Goal: Share content

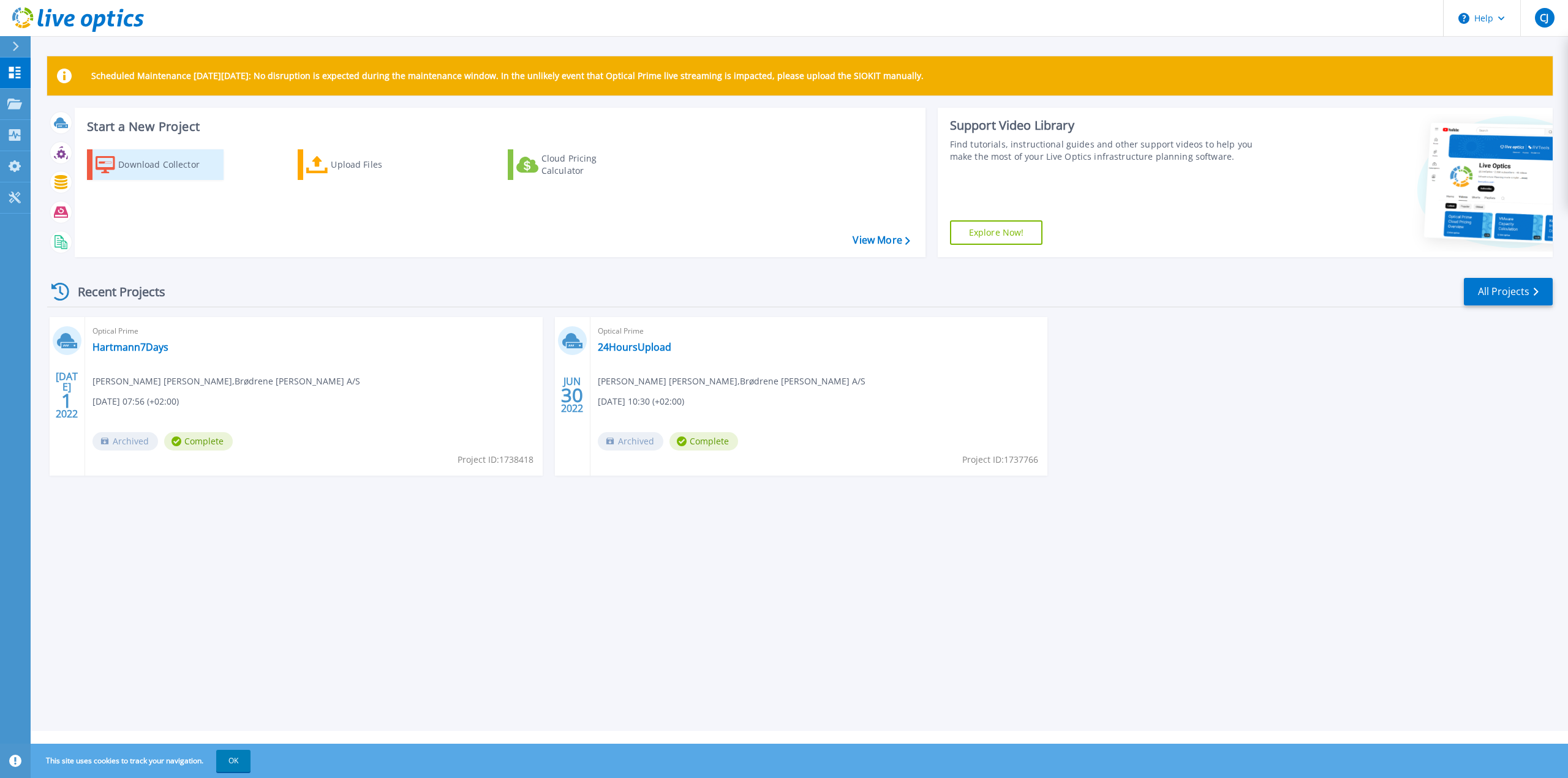
click at [144, 167] on div "Download Collector" at bounding box center [167, 165] width 98 height 25
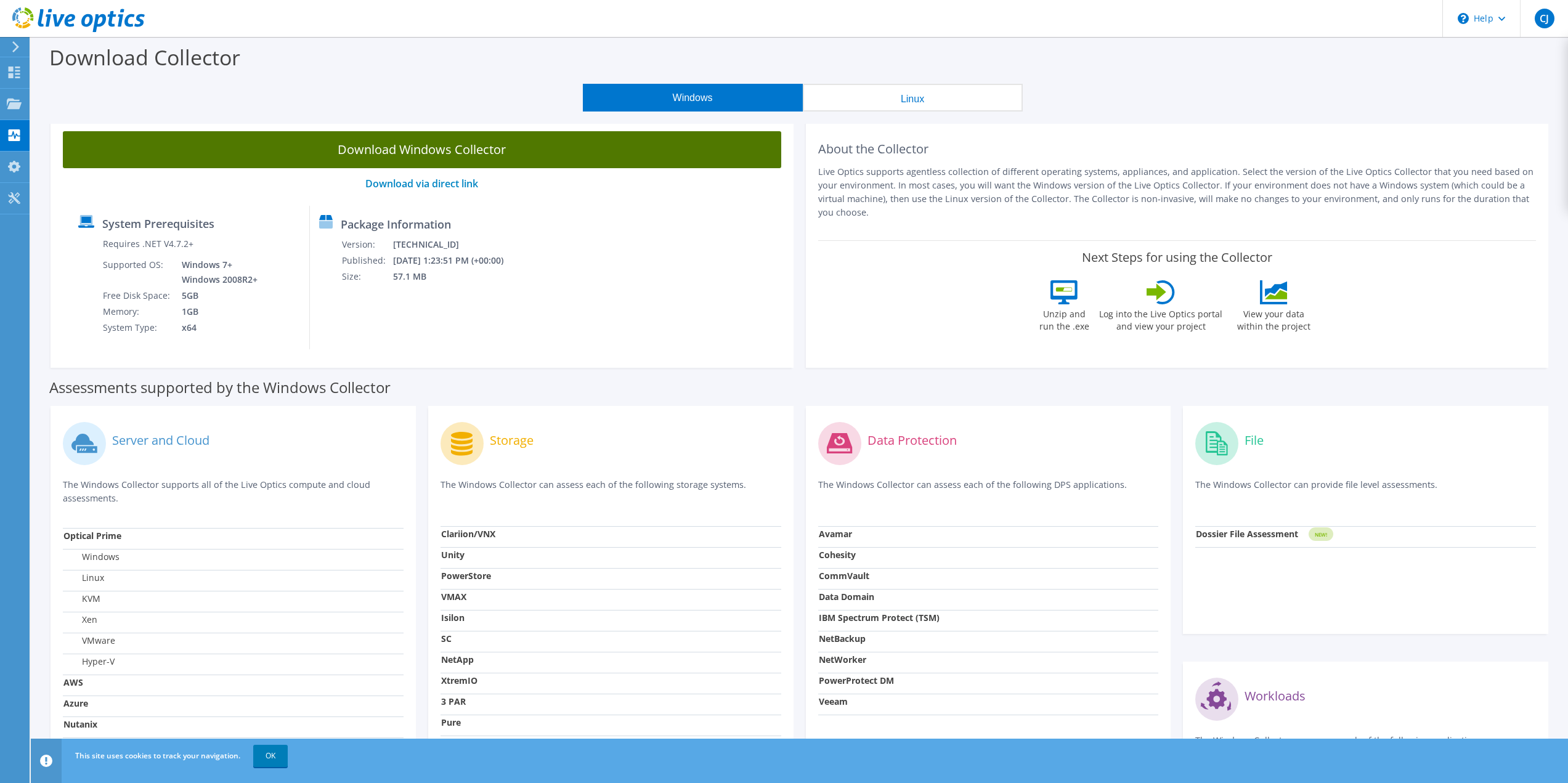
click at [560, 145] on link "Download Windows Collector" at bounding box center [421, 149] width 718 height 37
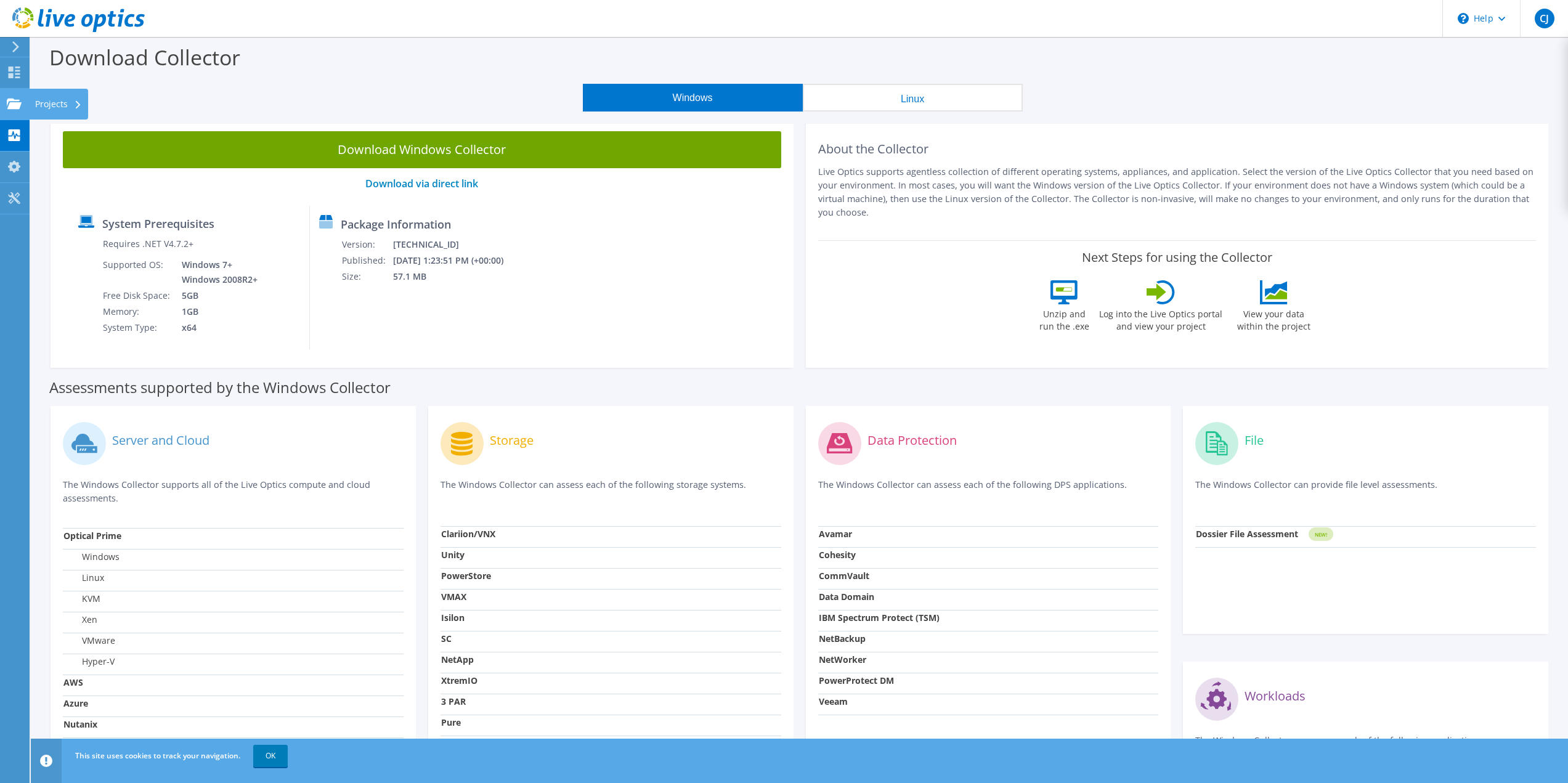
click at [10, 106] on use at bounding box center [14, 104] width 15 height 11
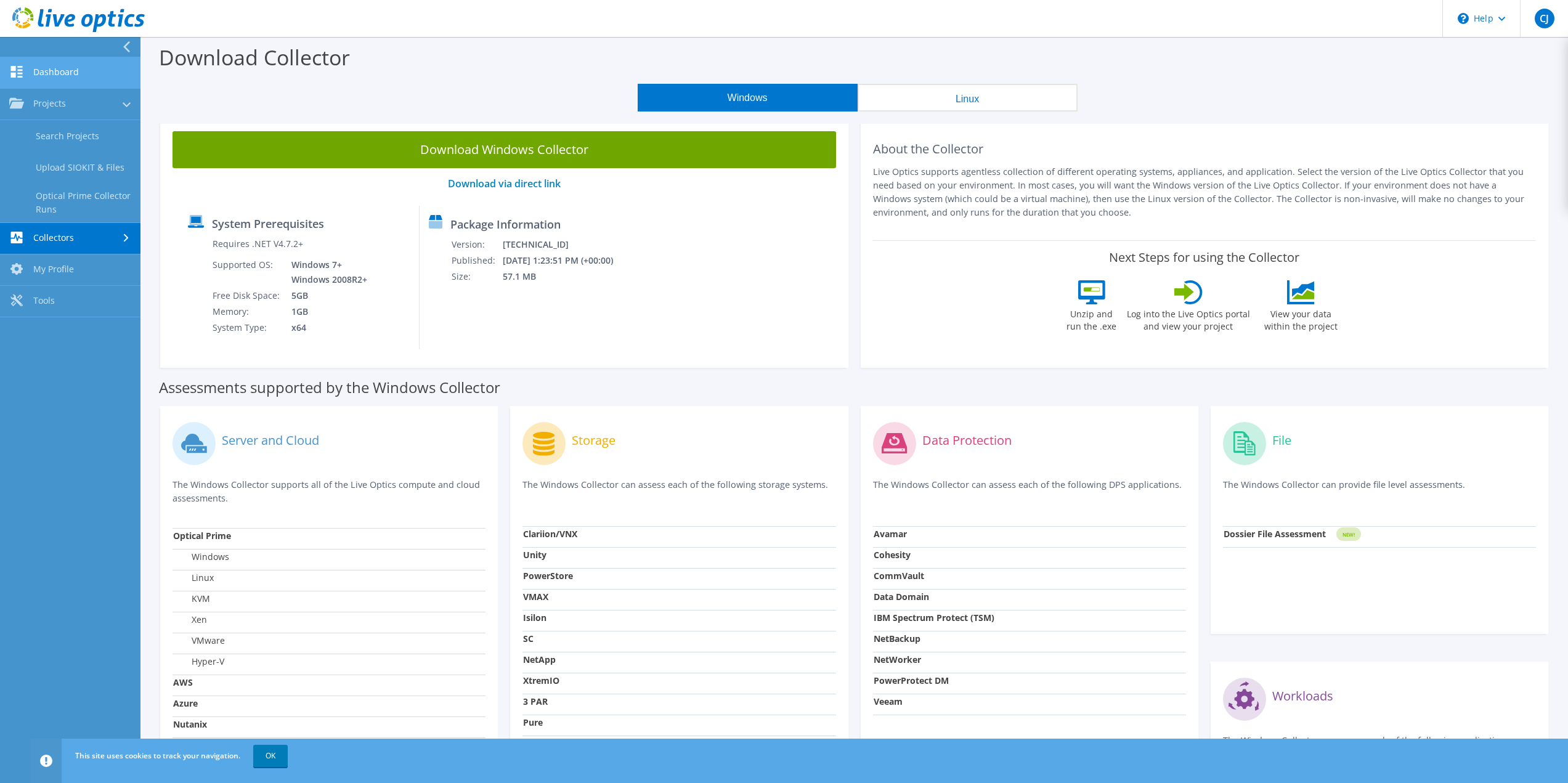
click at [39, 69] on link "Dashboard" at bounding box center [70, 73] width 141 height 32
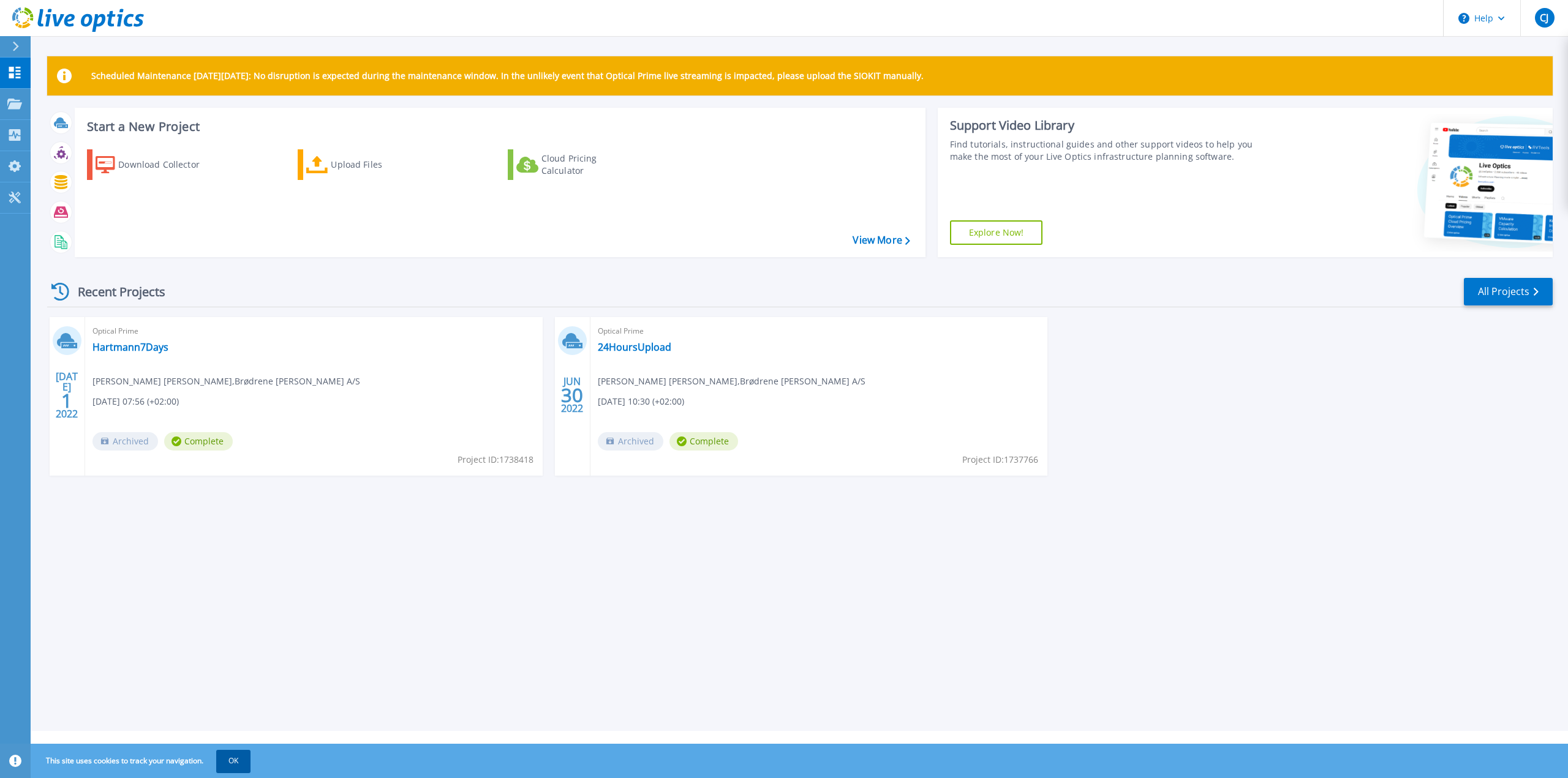
click at [238, 765] on button "OK" at bounding box center [233, 761] width 34 height 22
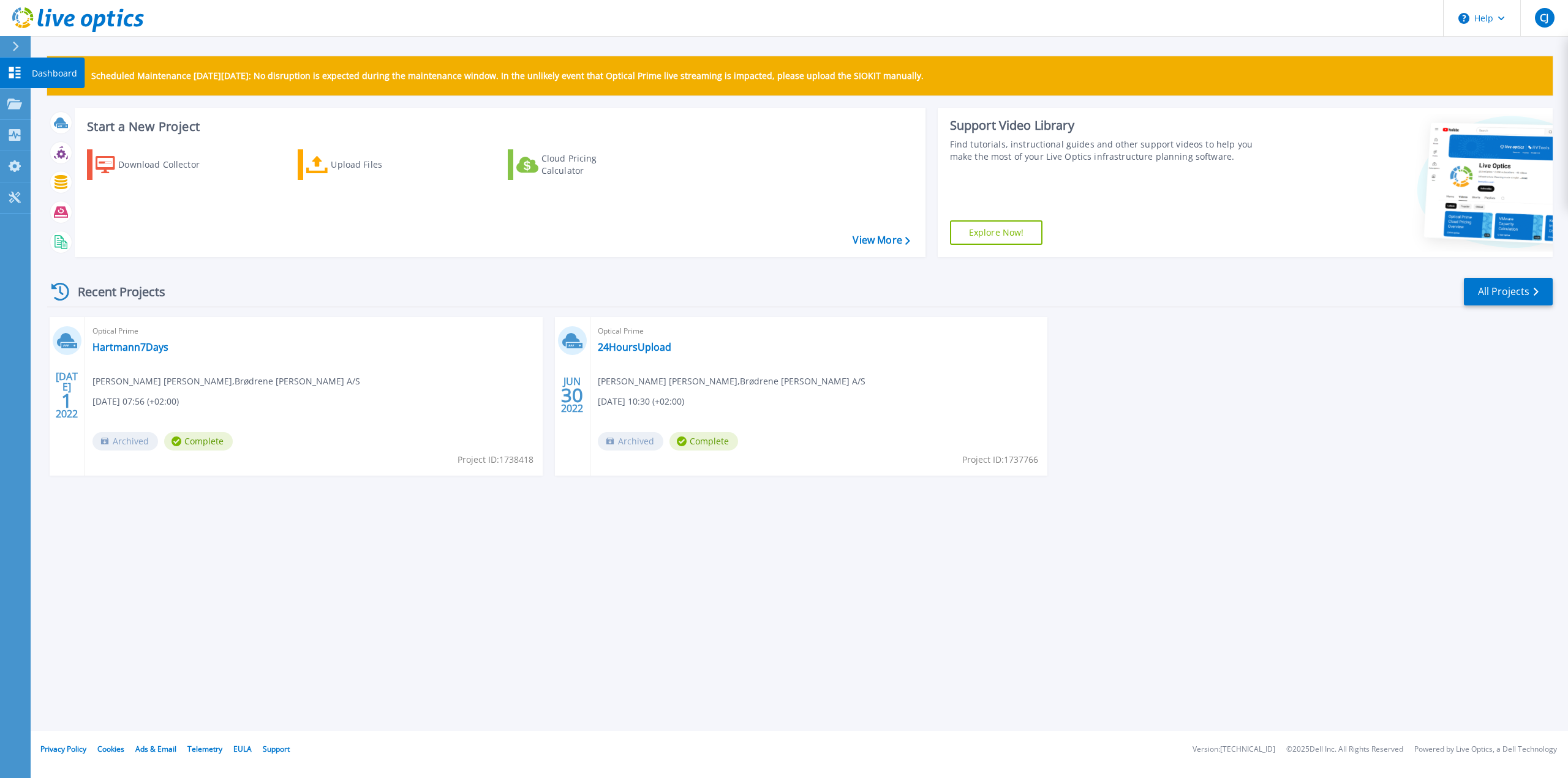
click at [21, 66] on div at bounding box center [15, 72] width 15 height 13
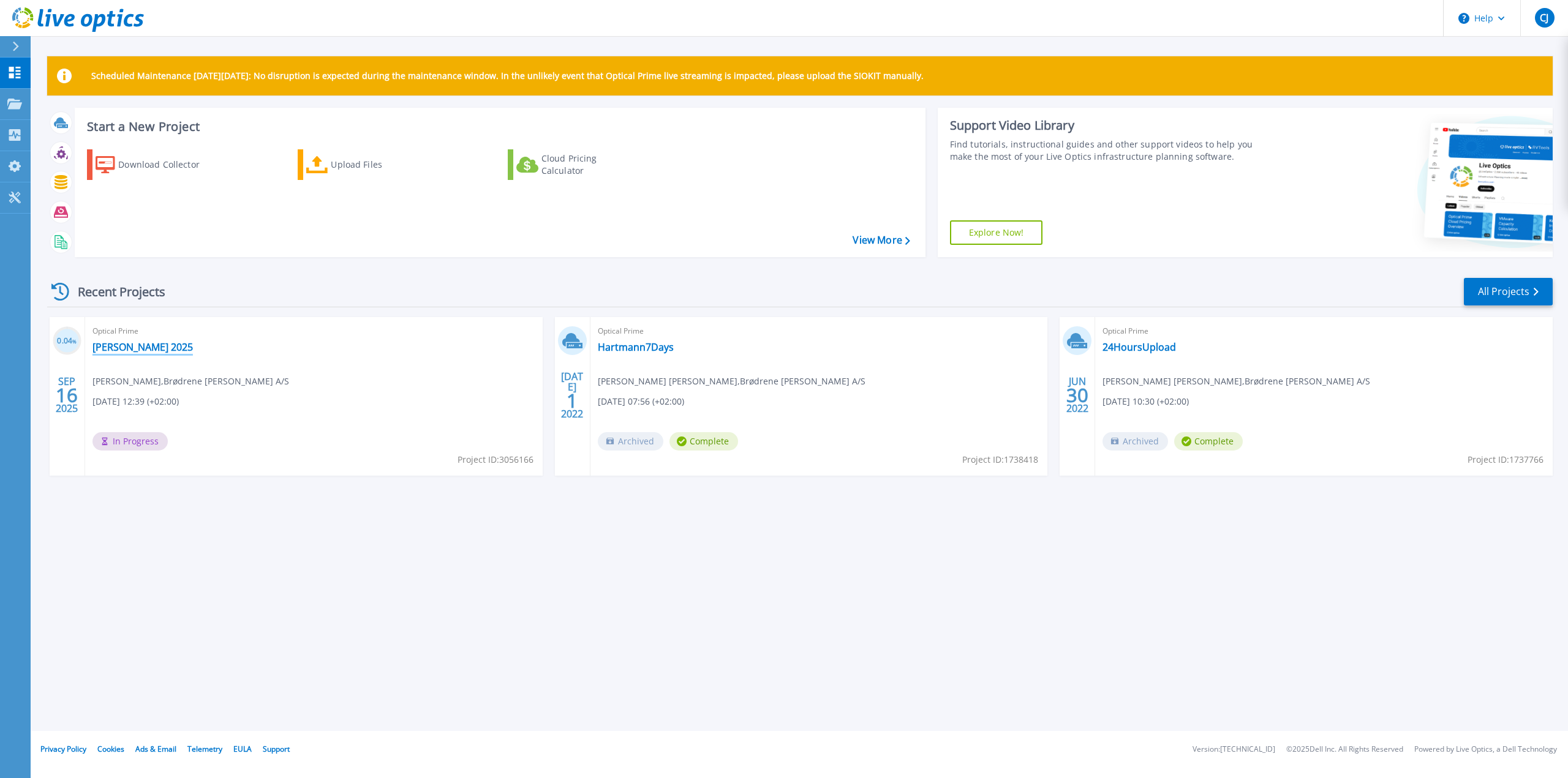
click at [144, 344] on link "Hartmann 2025" at bounding box center [143, 347] width 100 height 12
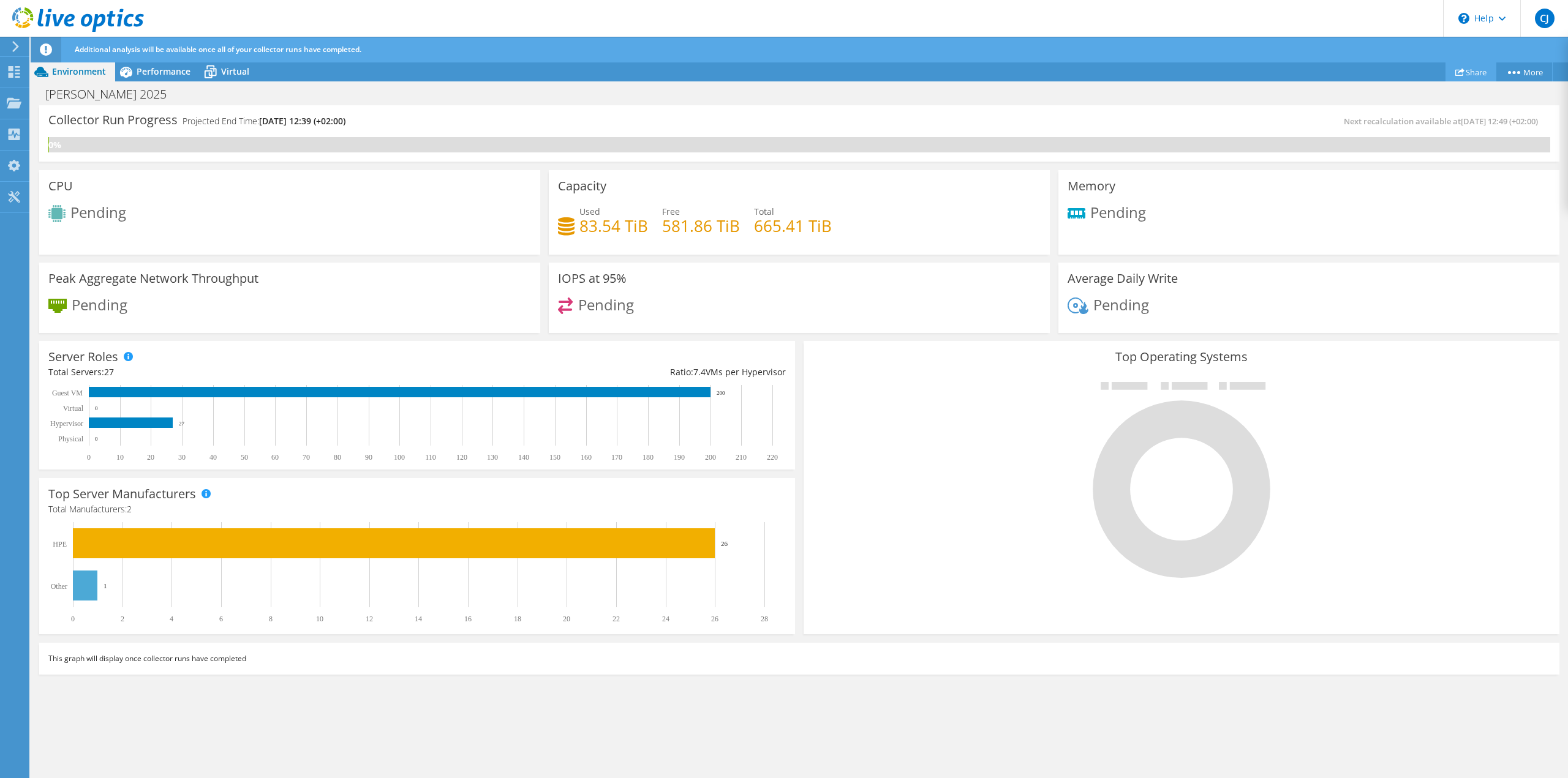
click at [1460, 74] on link "Share" at bounding box center [1471, 72] width 51 height 19
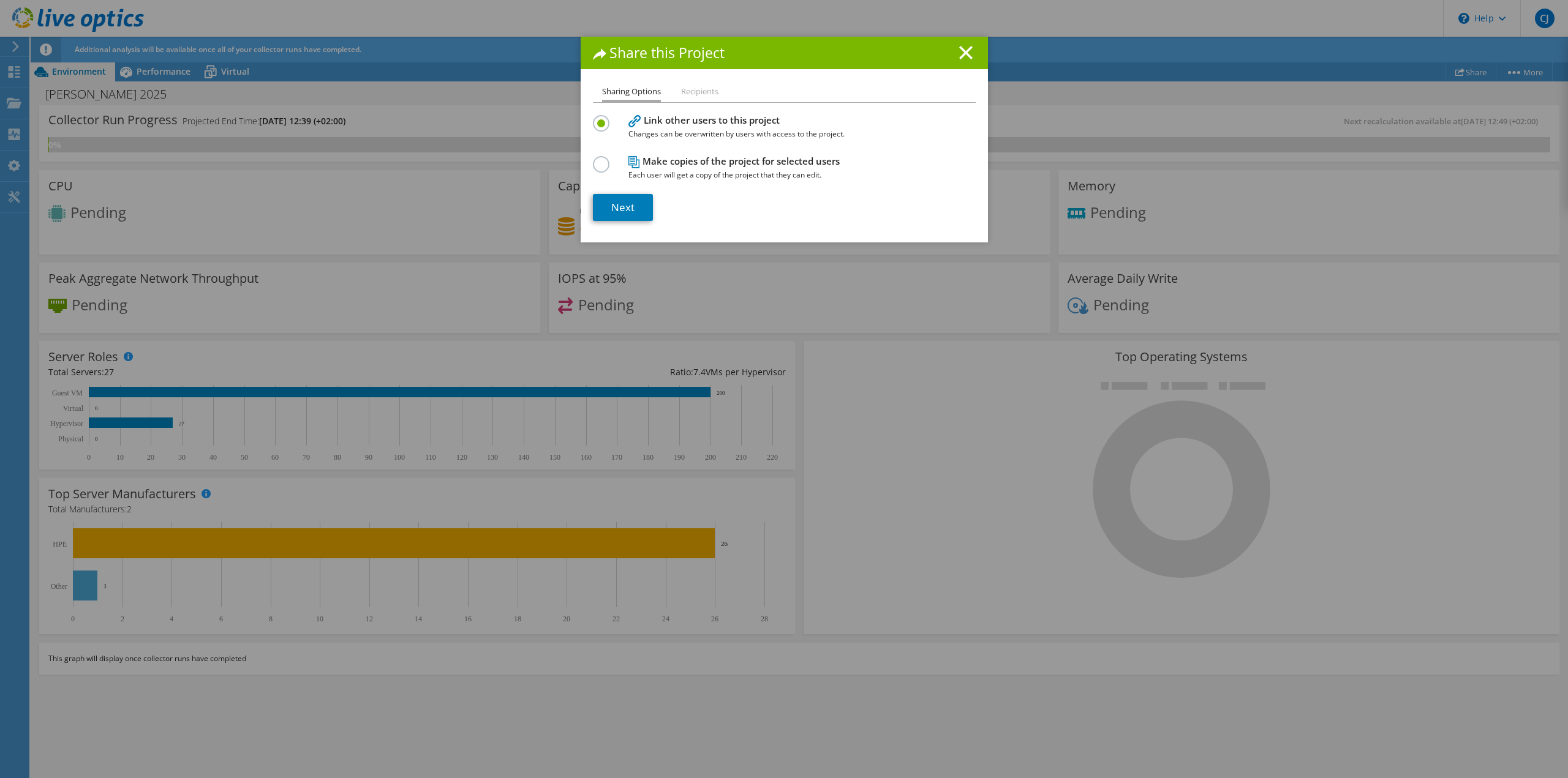
click at [690, 89] on li "Recipients" at bounding box center [700, 92] width 37 height 15
click at [624, 209] on link "Next" at bounding box center [623, 207] width 60 height 27
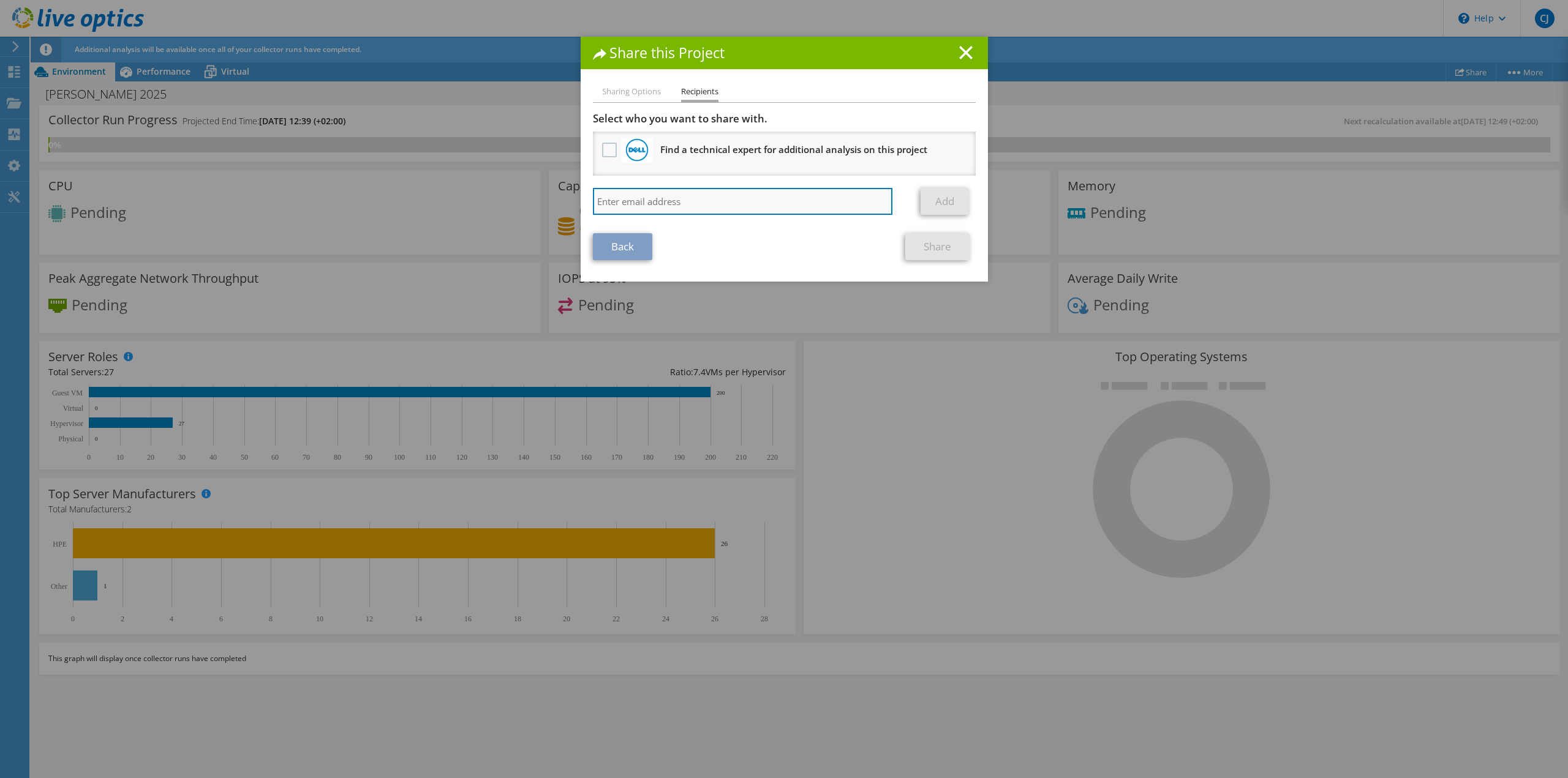
click at [656, 202] on input "search" at bounding box center [743, 201] width 300 height 27
click at [960, 57] on line at bounding box center [966, 53] width 12 height 12
